Goal: Information Seeking & Learning: Learn about a topic

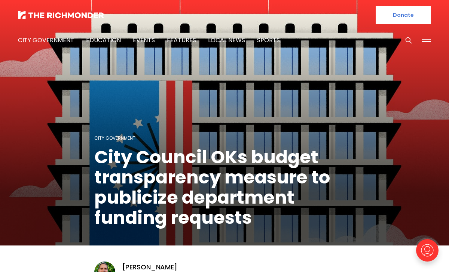
click at [69, 2] on div at bounding box center [118, 15] width 200 height 30
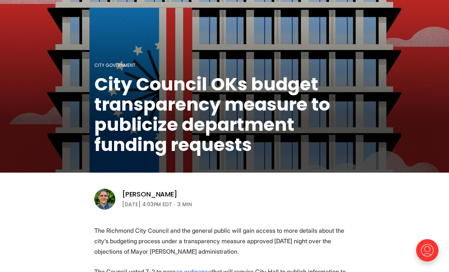
scroll to position [201, 0]
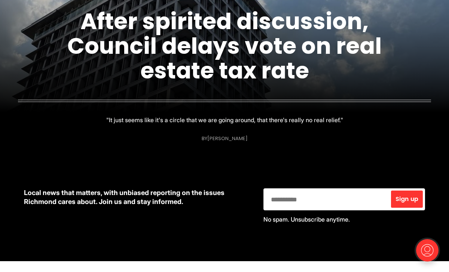
scroll to position [411, 0]
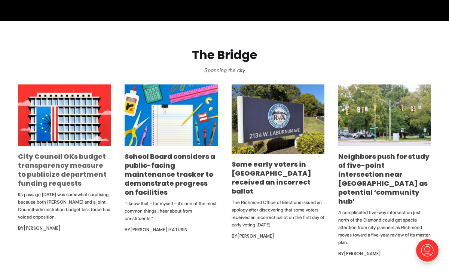
click at [80, 162] on link "City Council OKs budget transparency measure to publicize department funding re…" at bounding box center [62, 170] width 89 height 36
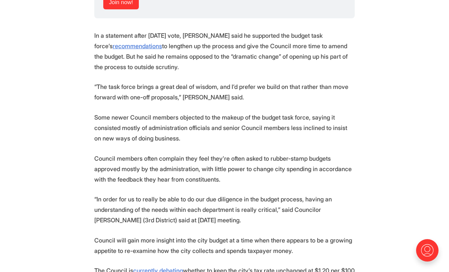
scroll to position [729, 0]
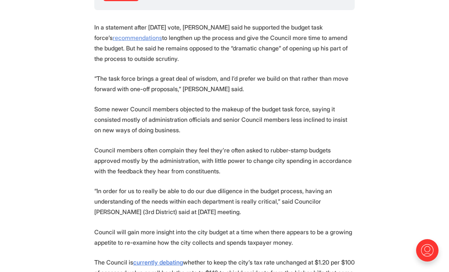
click at [125, 39] on u "recommendations" at bounding box center [137, 37] width 49 height 7
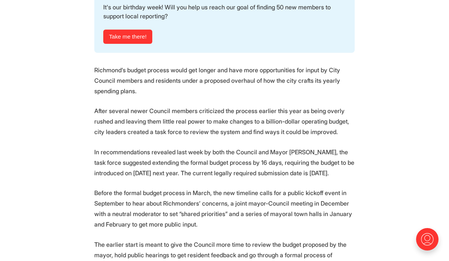
scroll to position [930, 0]
